Goal: Use online tool/utility: Utilize a website feature to perform a specific function

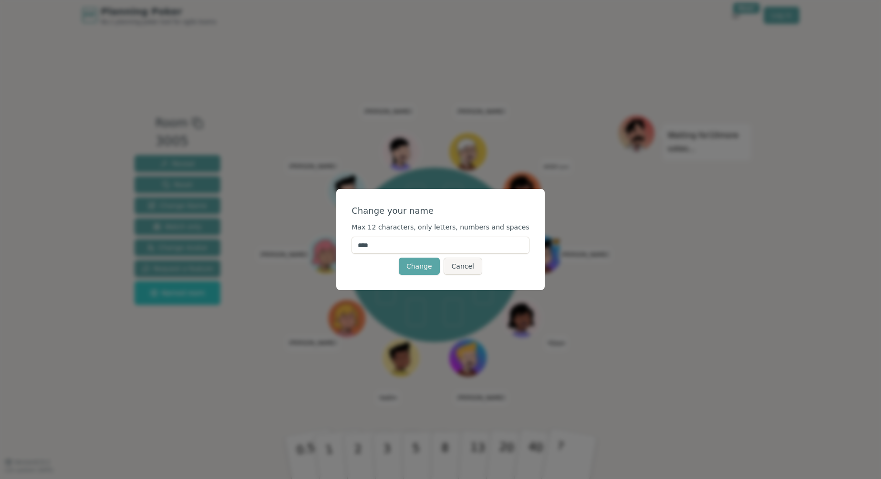
click at [400, 245] on input "****" at bounding box center [441, 245] width 178 height 17
type input "*******"
click button "Change" at bounding box center [419, 266] width 41 height 17
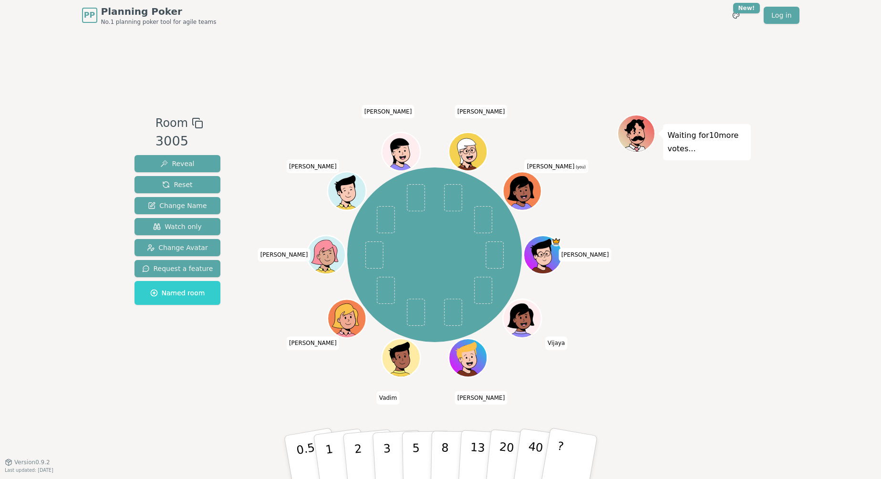
click at [529, 189] on icon at bounding box center [523, 190] width 37 height 4
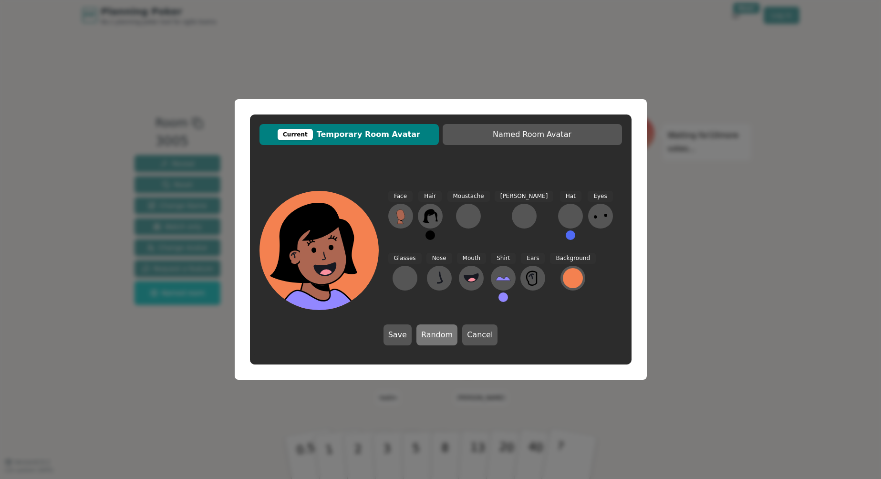
click at [447, 327] on button "Random" at bounding box center [437, 334] width 41 height 21
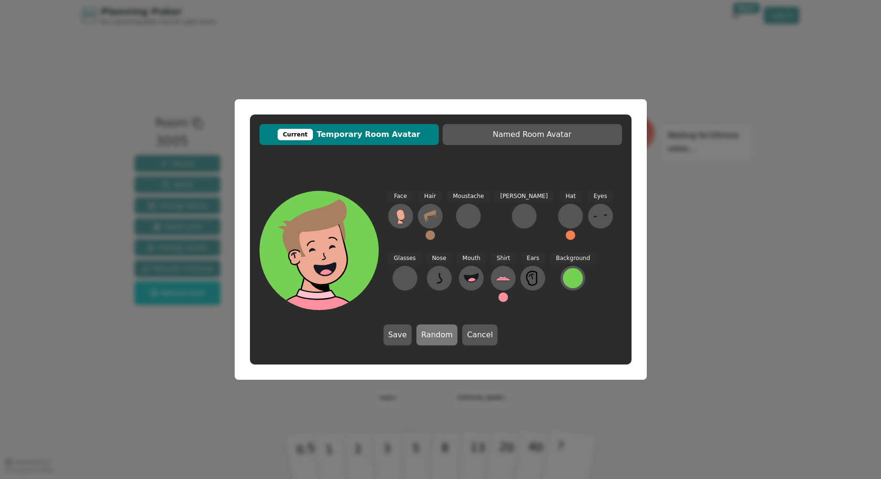
click at [446, 329] on button "Random" at bounding box center [437, 334] width 41 height 21
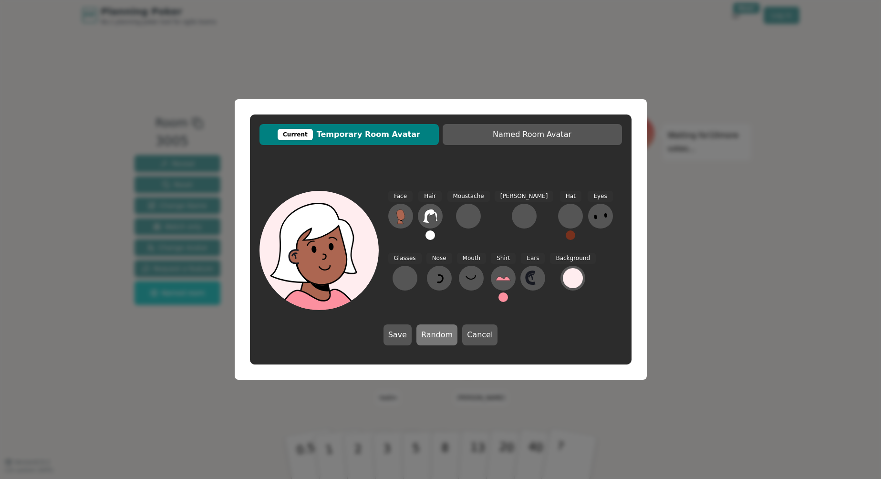
click at [446, 329] on button "Random" at bounding box center [437, 334] width 41 height 21
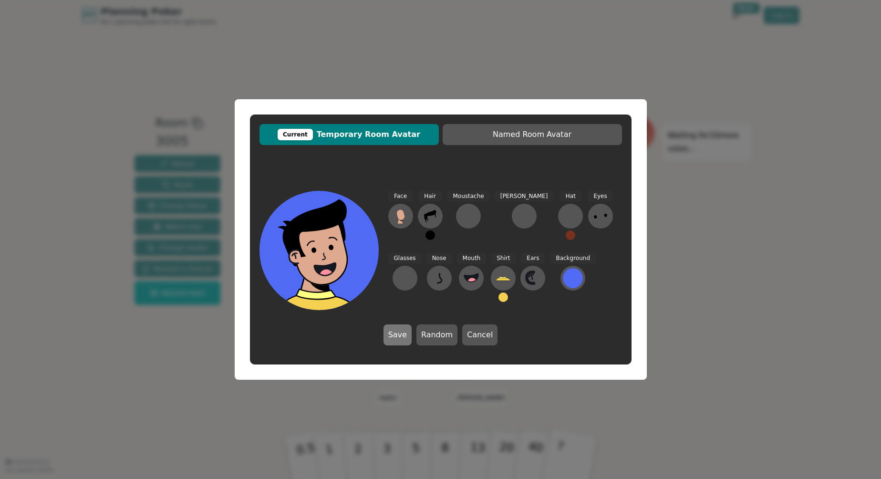
click at [408, 338] on button "Save" at bounding box center [398, 334] width 28 height 21
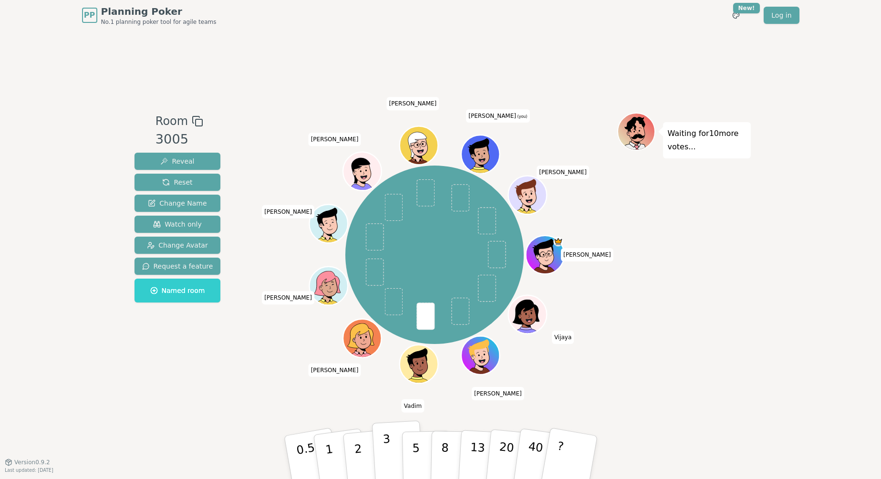
click at [384, 456] on p "3" at bounding box center [387, 458] width 10 height 52
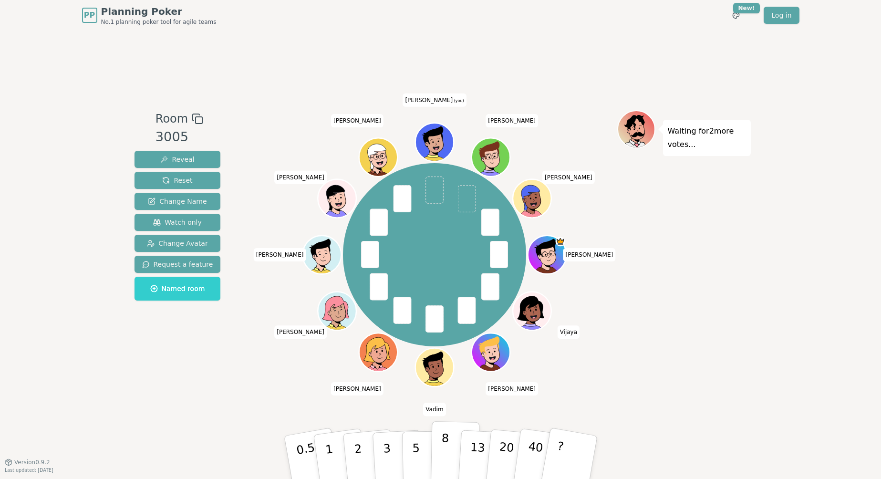
click at [444, 449] on p "8" at bounding box center [444, 457] width 8 height 52
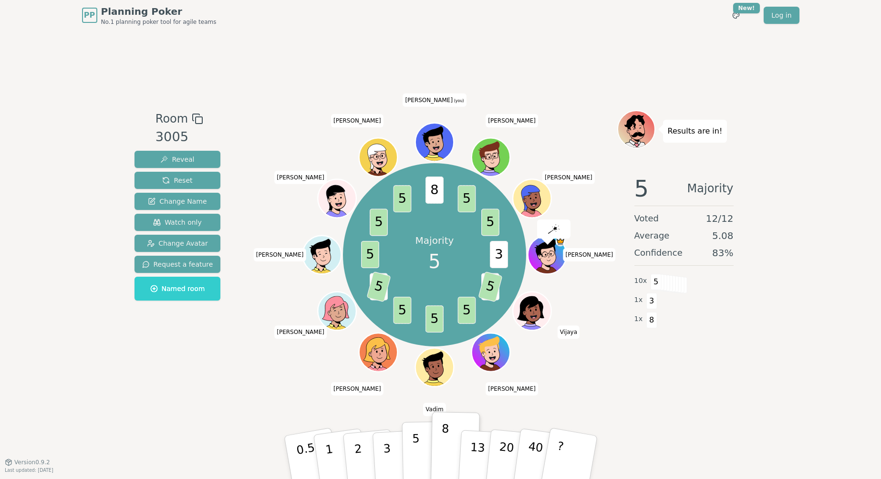
click at [417, 461] on p "5" at bounding box center [416, 458] width 8 height 52
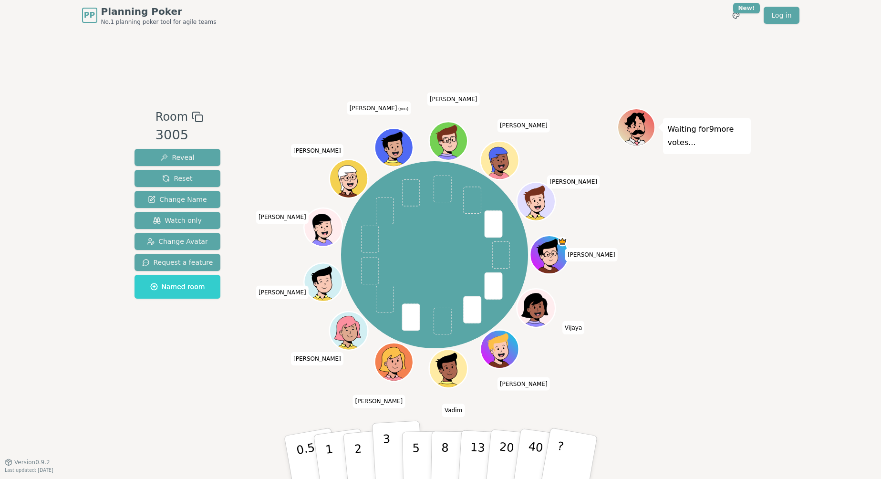
click at [386, 442] on p "3" at bounding box center [387, 458] width 10 height 52
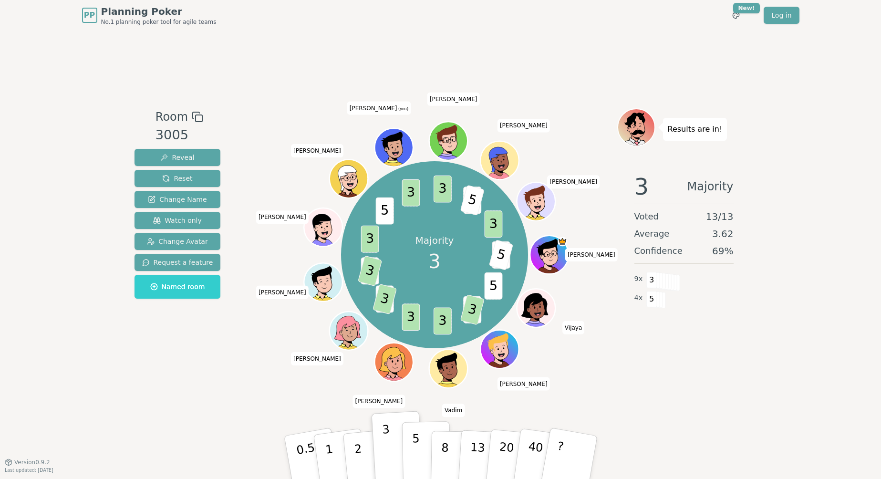
click at [418, 452] on p "5" at bounding box center [416, 458] width 8 height 52
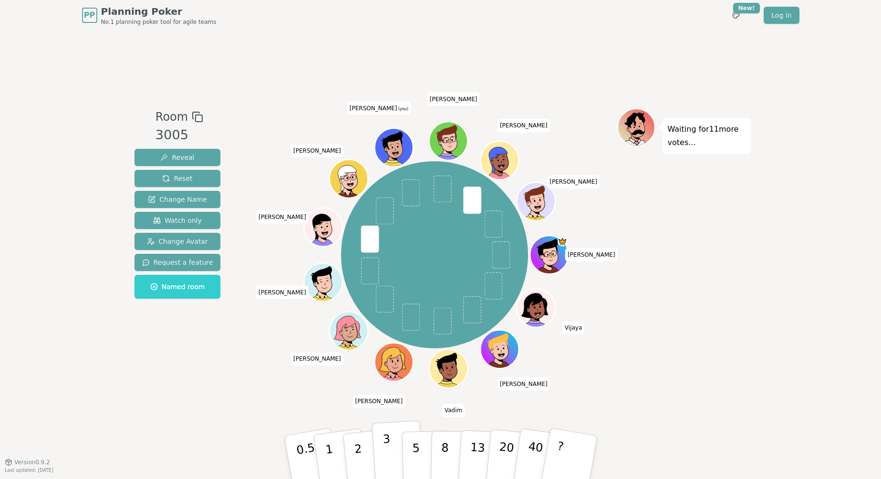
click at [390, 441] on button "3" at bounding box center [398, 457] width 52 height 74
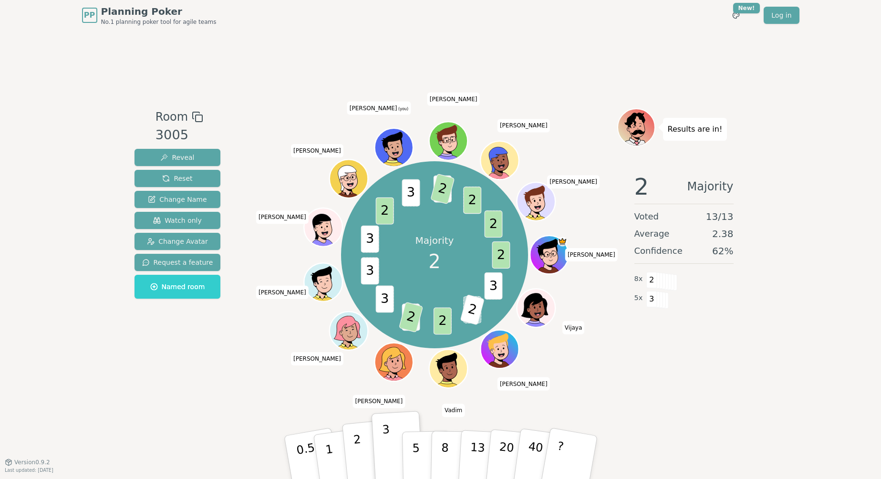
click at [367, 451] on button "2" at bounding box center [369, 458] width 54 height 76
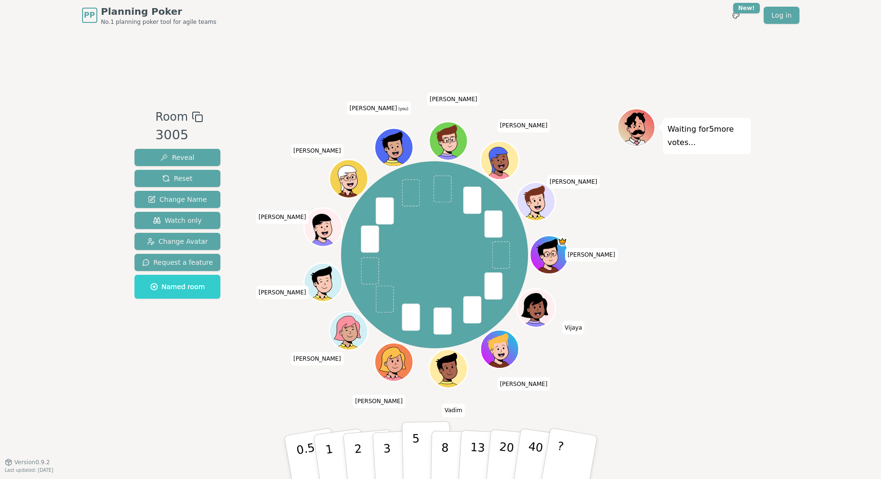
click at [413, 444] on p "5" at bounding box center [416, 458] width 8 height 52
click at [396, 449] on button "3" at bounding box center [398, 457] width 52 height 74
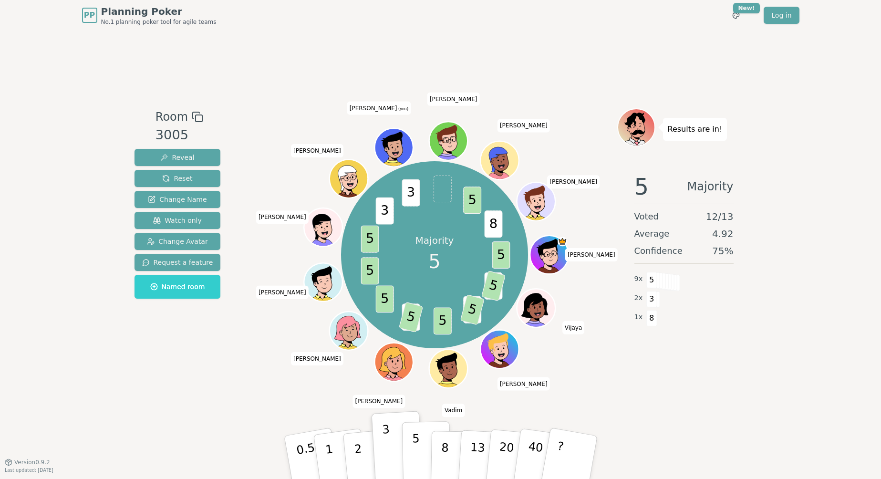
click at [421, 452] on button "5" at bounding box center [426, 457] width 49 height 73
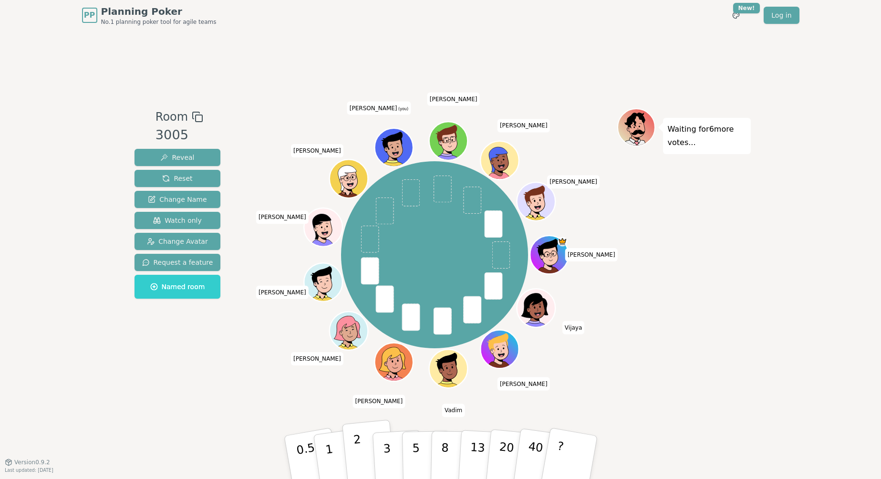
click at [355, 450] on p "2" at bounding box center [359, 459] width 12 height 52
click at [362, 457] on button "2" at bounding box center [369, 458] width 54 height 76
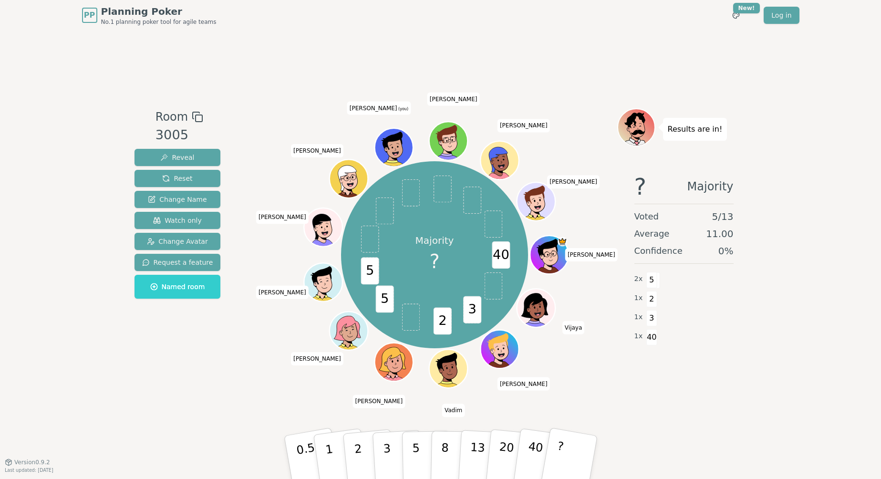
click at [689, 423] on div "Room 3005 Reveal Reset Change Name Watch only Change Avatar Request a feature N…" at bounding box center [441, 246] width 620 height 431
click at [425, 458] on button "5" at bounding box center [426, 457] width 49 height 73
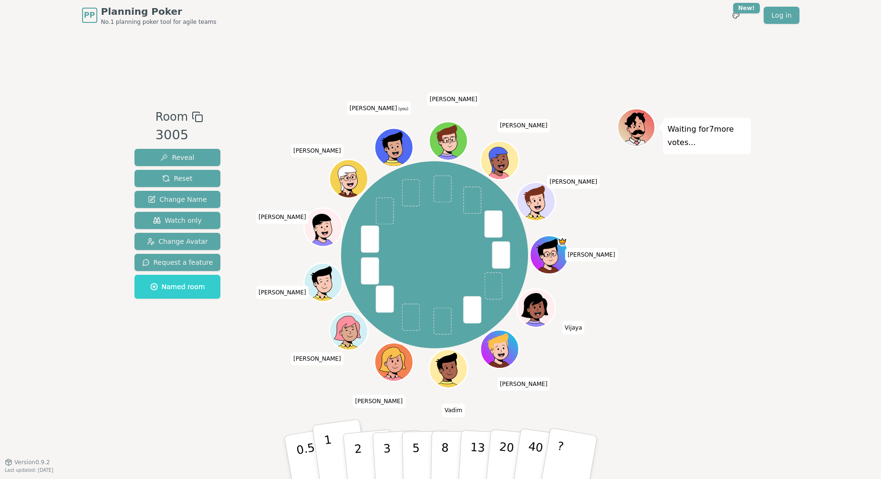
click at [329, 446] on p "1" at bounding box center [330, 459] width 14 height 52
